Goal: Transaction & Acquisition: Purchase product/service

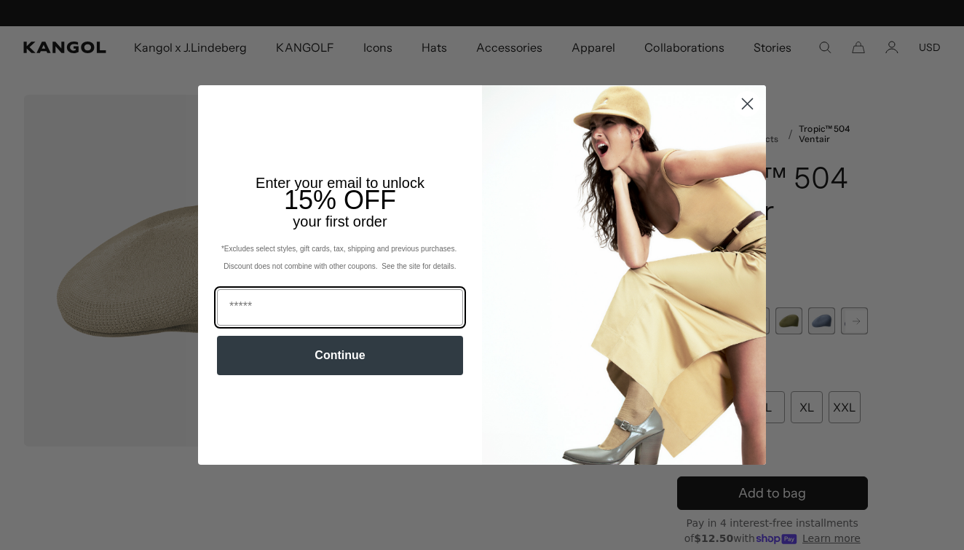
scroll to position [0, 300]
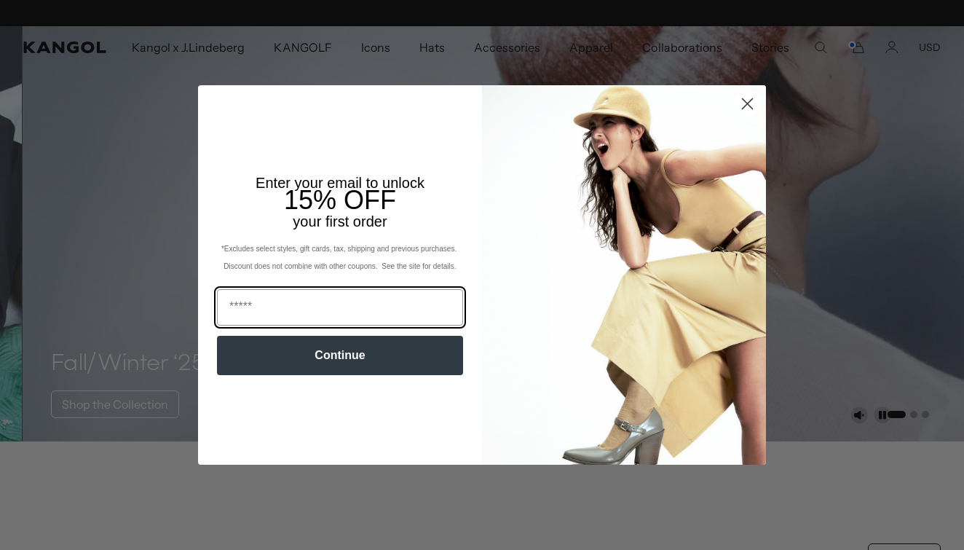
scroll to position [0, 300]
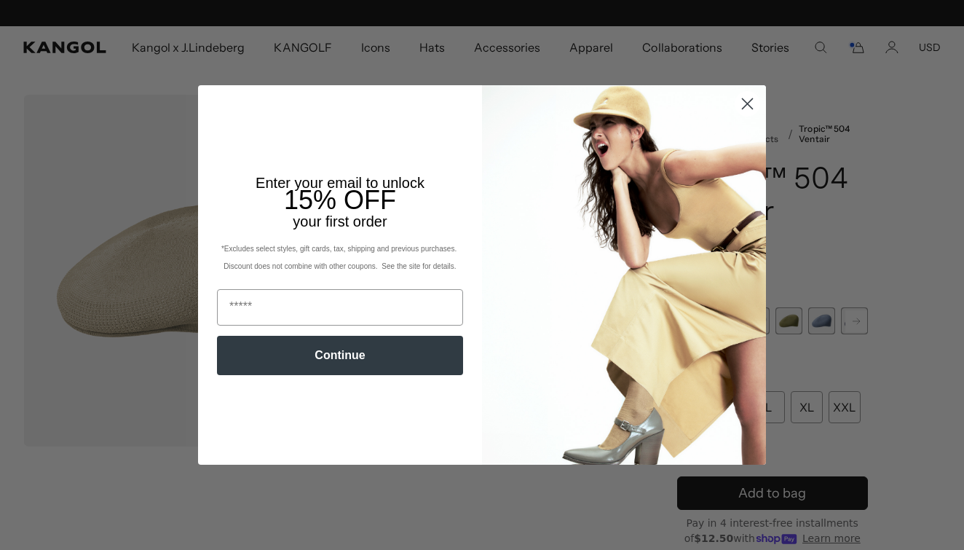
scroll to position [0, 300]
